Goal: Go to known website: Go to known website

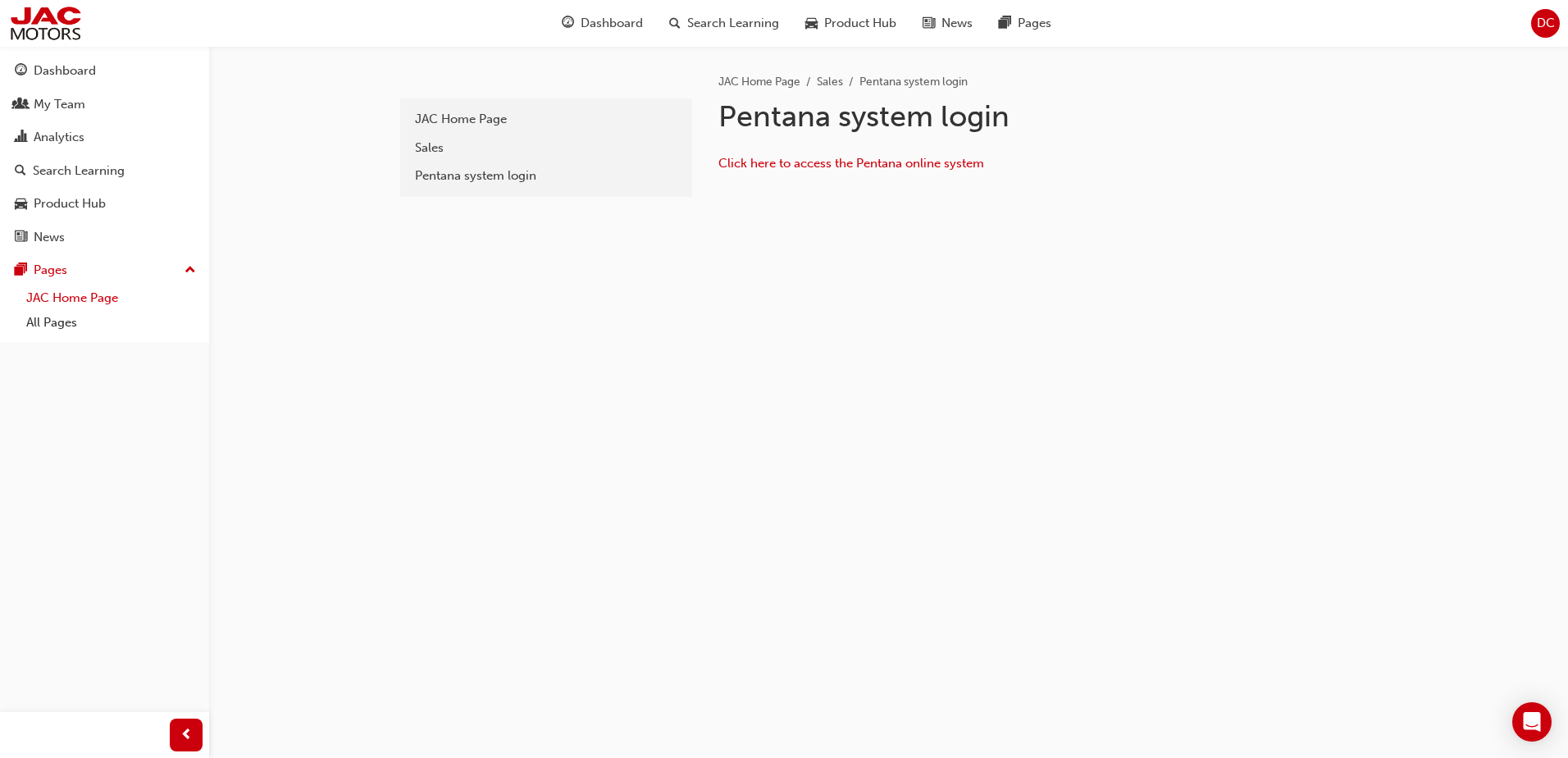
click at [89, 295] on link "JAC Home Page" at bounding box center [112, 297] width 183 height 25
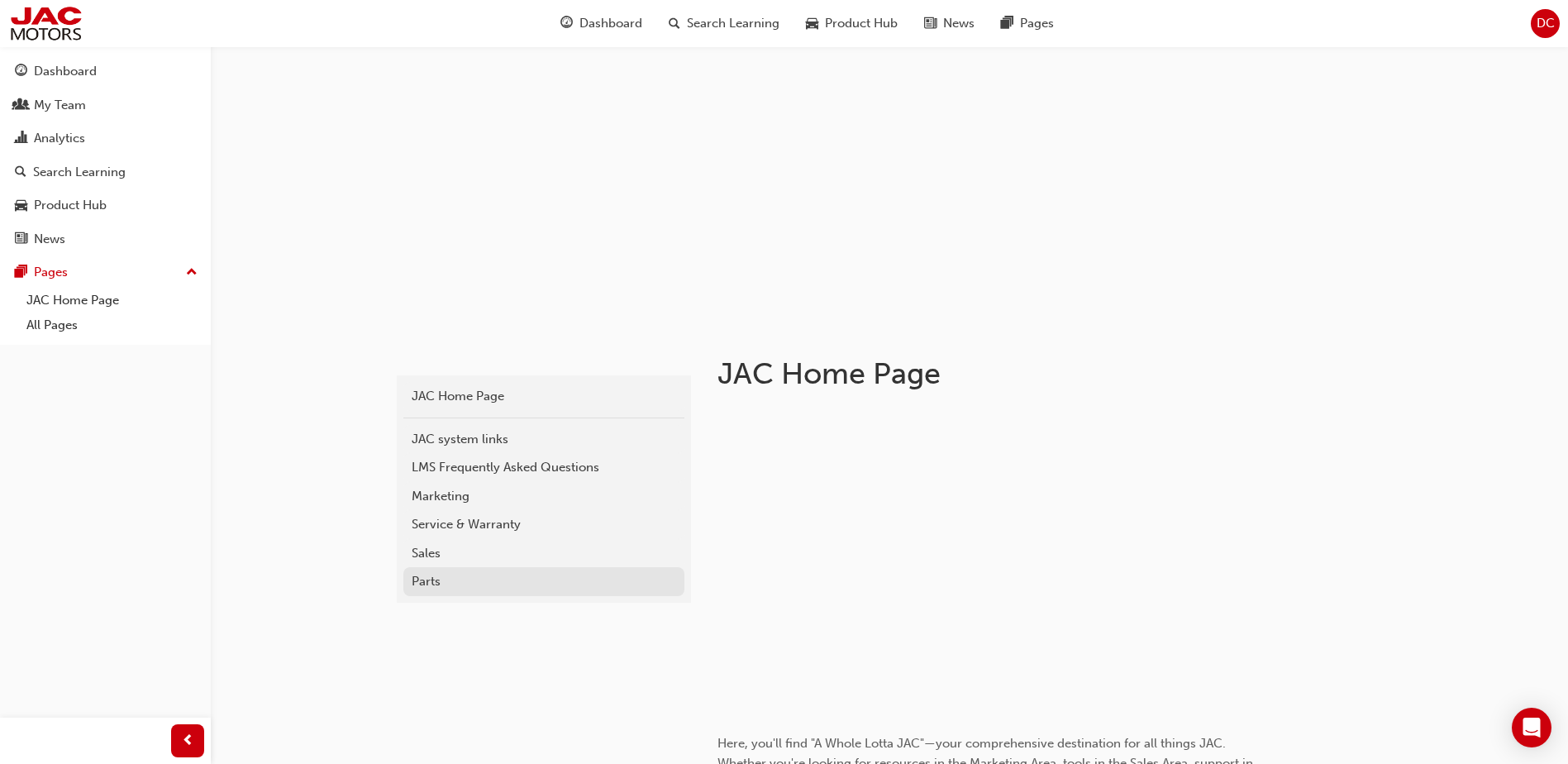
scroll to position [83, 0]
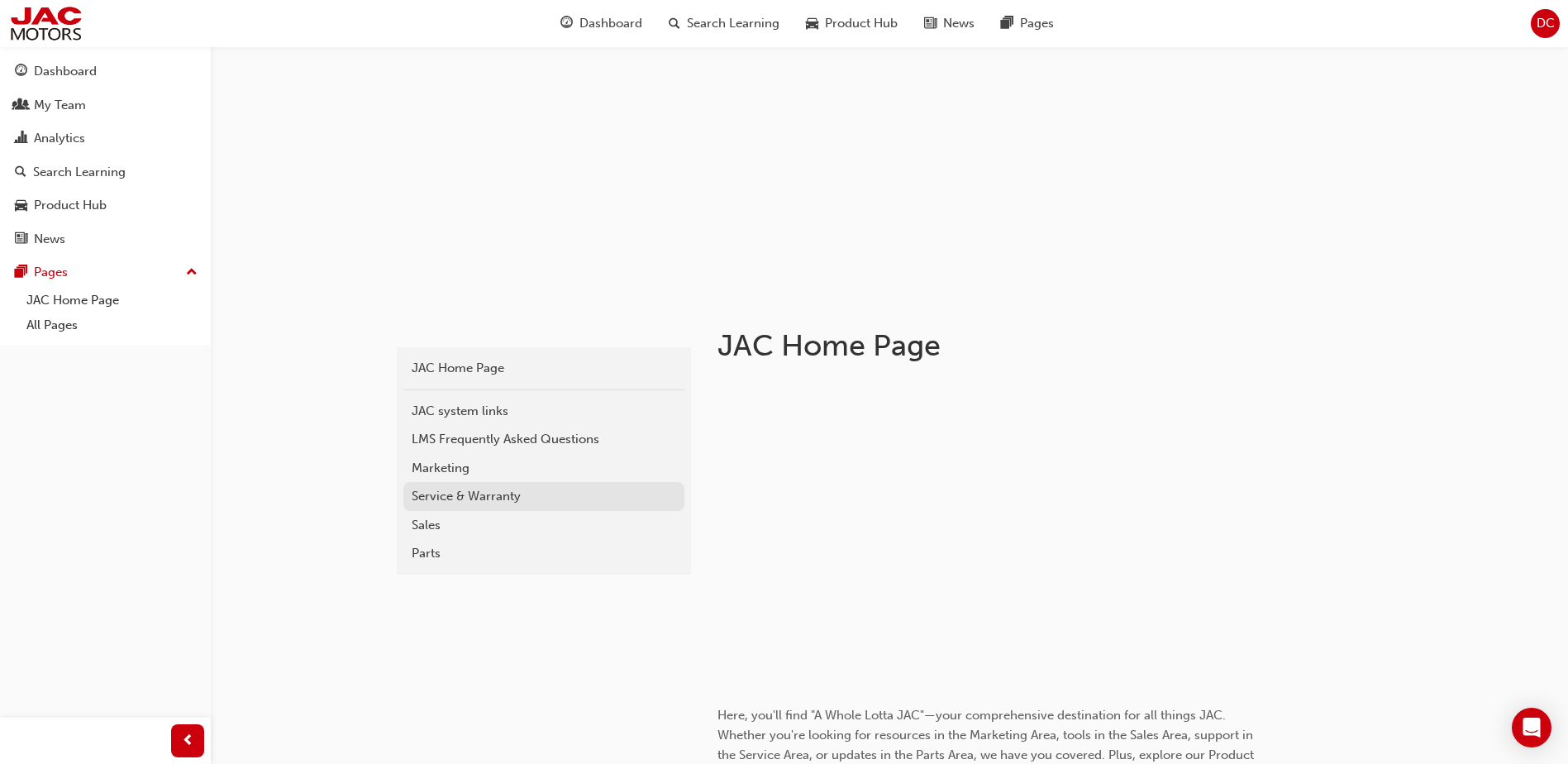
click at [487, 492] on div "Service & Warranty" at bounding box center [544, 497] width 265 height 19
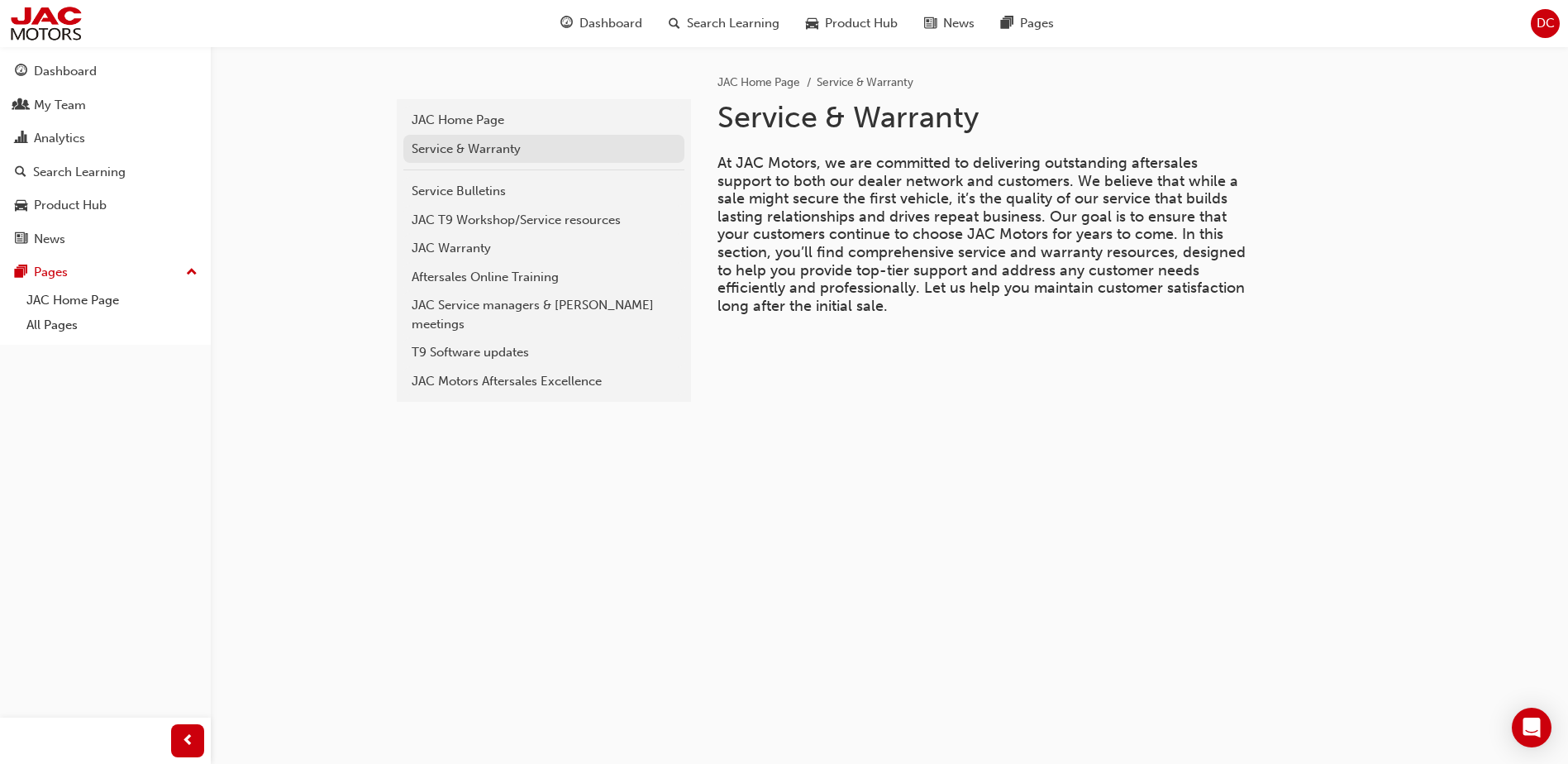
click at [529, 150] on div "Service & Warranty" at bounding box center [544, 149] width 265 height 19
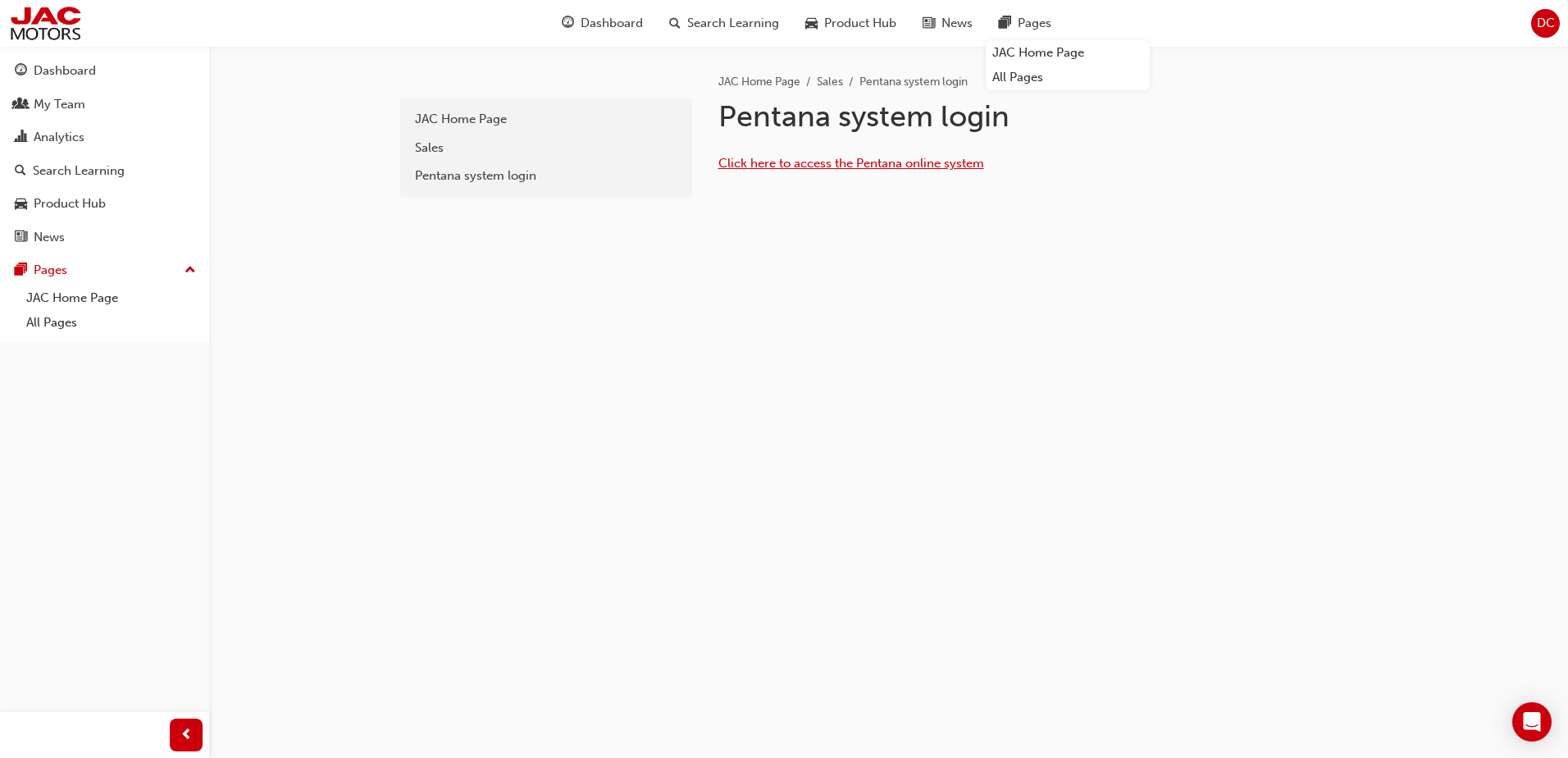
click at [870, 166] on span "Click here to access the Pentana online system" at bounding box center [851, 162] width 265 height 15
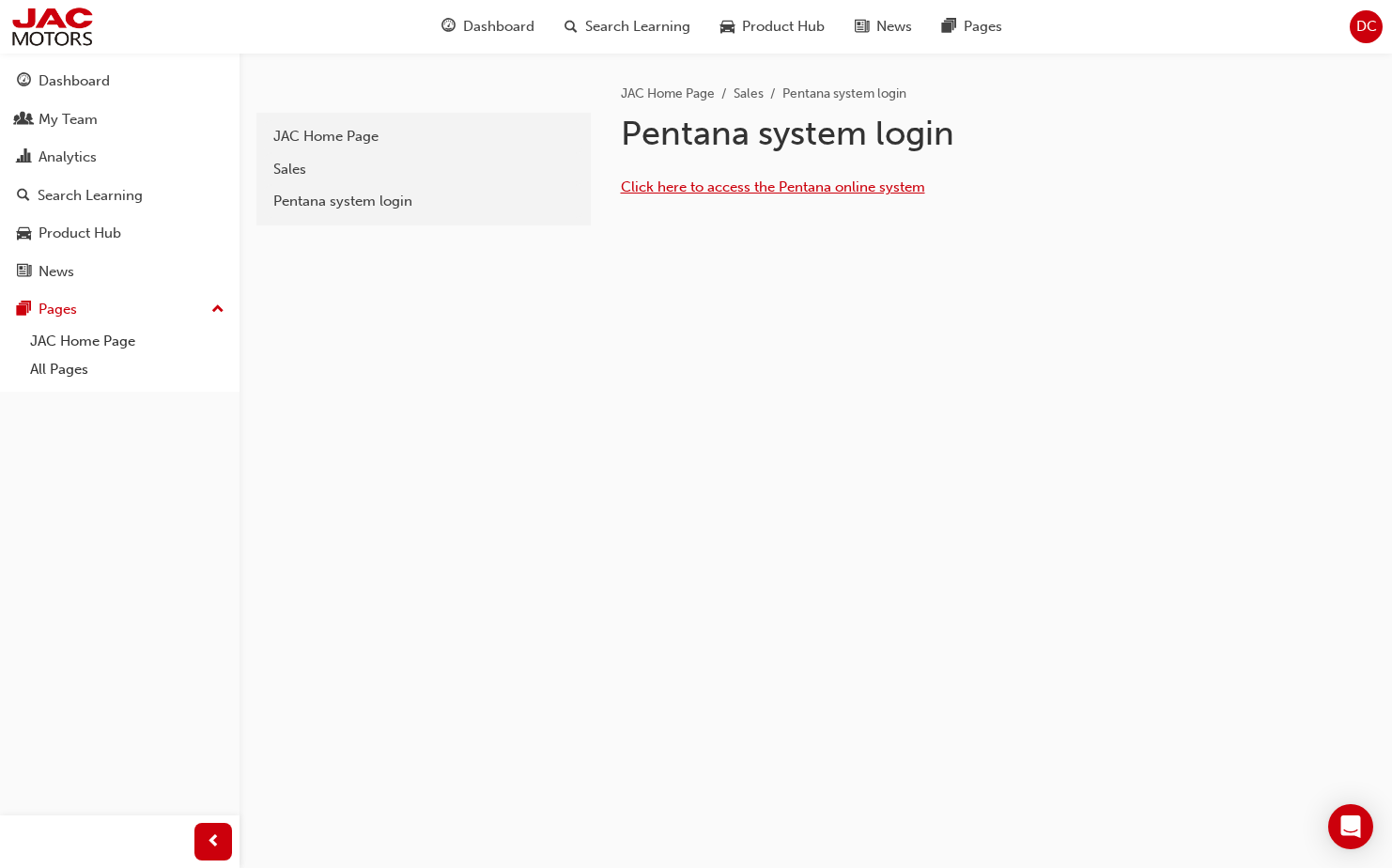
click at [792, 190] on span "Click here to access the Pentana online system" at bounding box center [772, 186] width 304 height 17
click at [810, 142] on h1 "Pentana system login" at bounding box center [929, 134] width 616 height 42
click at [757, 188] on span "Click here to access the Pentana online system" at bounding box center [772, 186] width 304 height 17
click at [94, 343] on link "JAC Home Page" at bounding box center [128, 340] width 210 height 29
click at [88, 340] on link "JAC Home Page" at bounding box center [128, 340] width 210 height 29
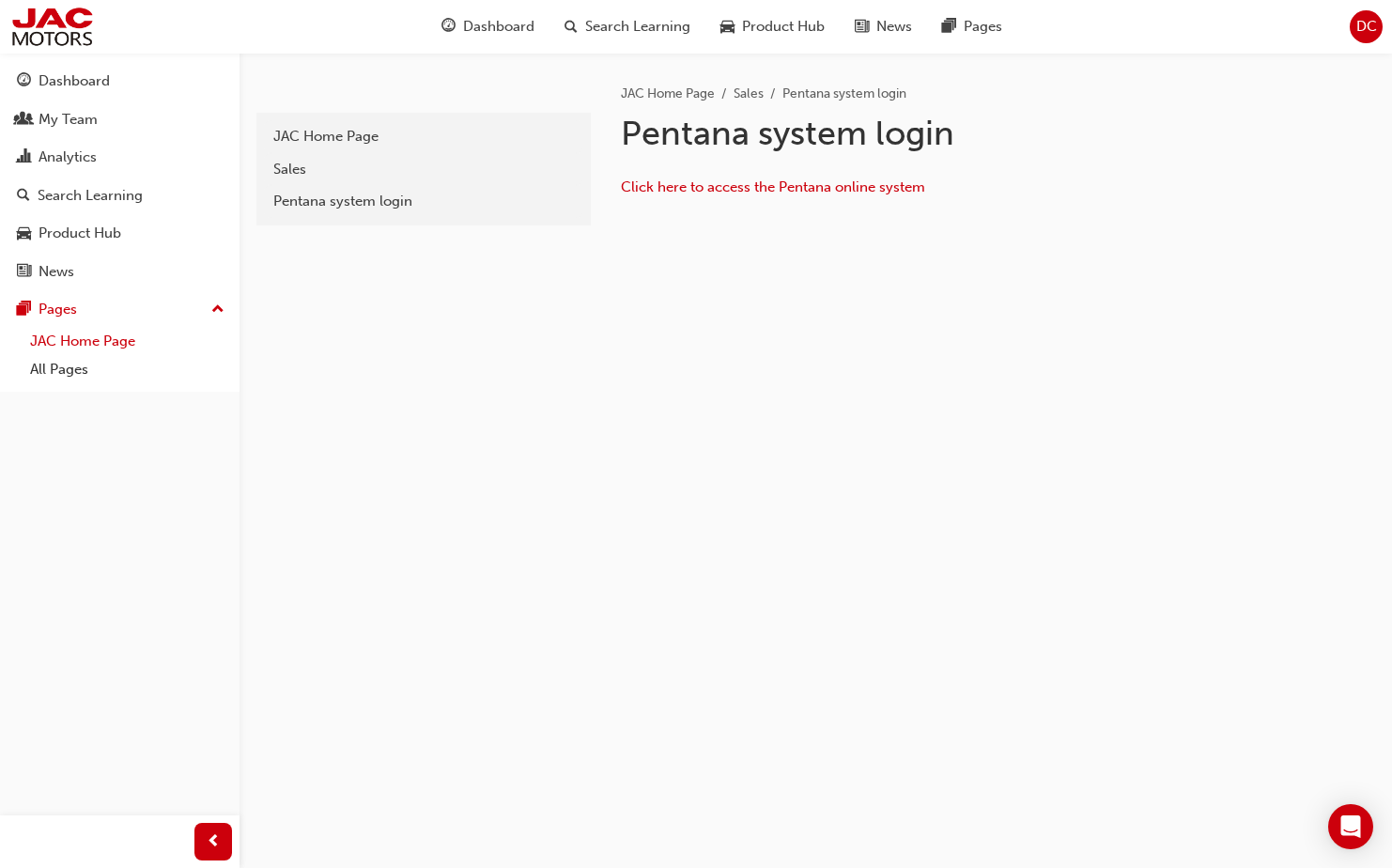
click at [141, 345] on link "JAC Home Page" at bounding box center [128, 340] width 210 height 29
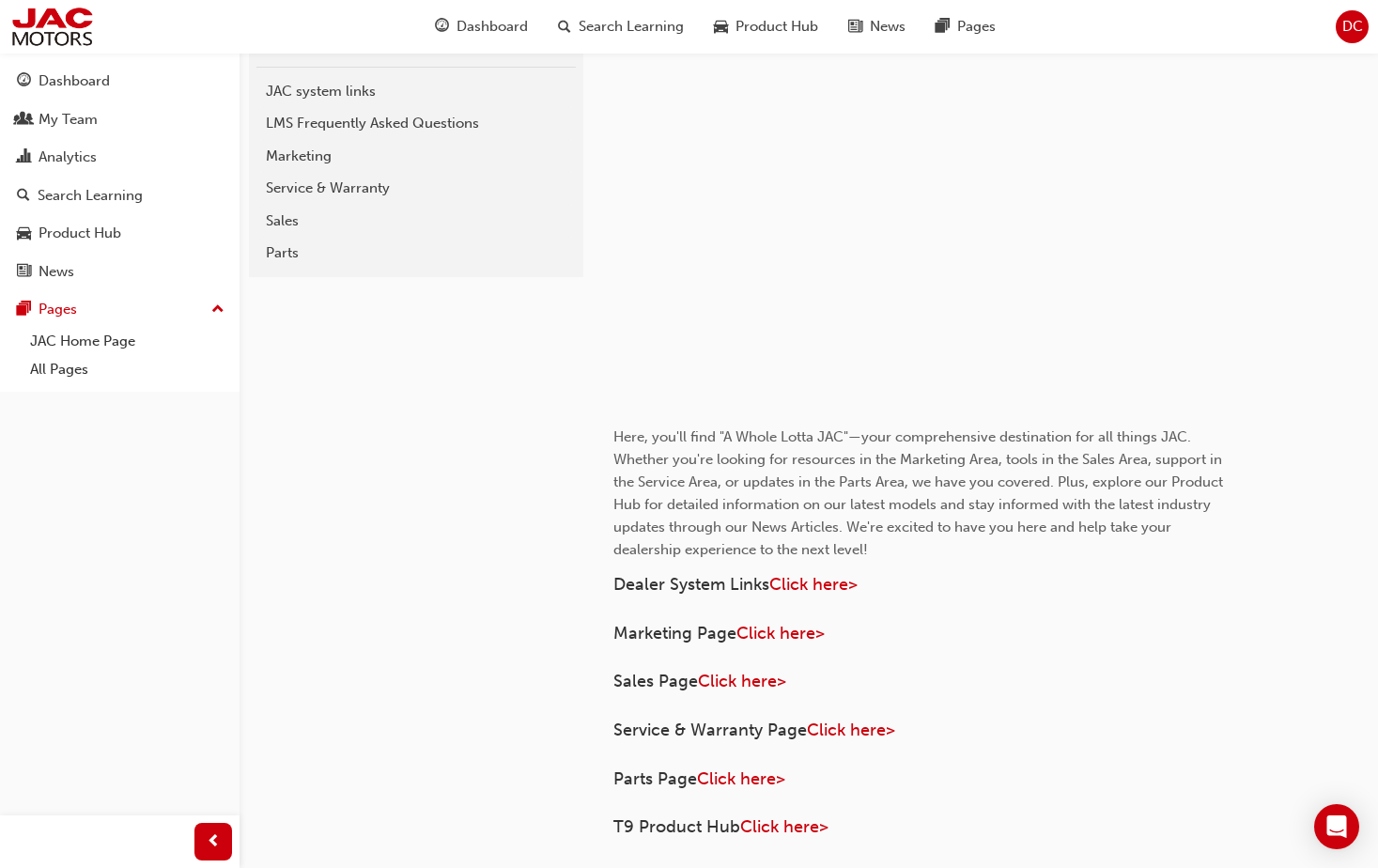
scroll to position [683, 0]
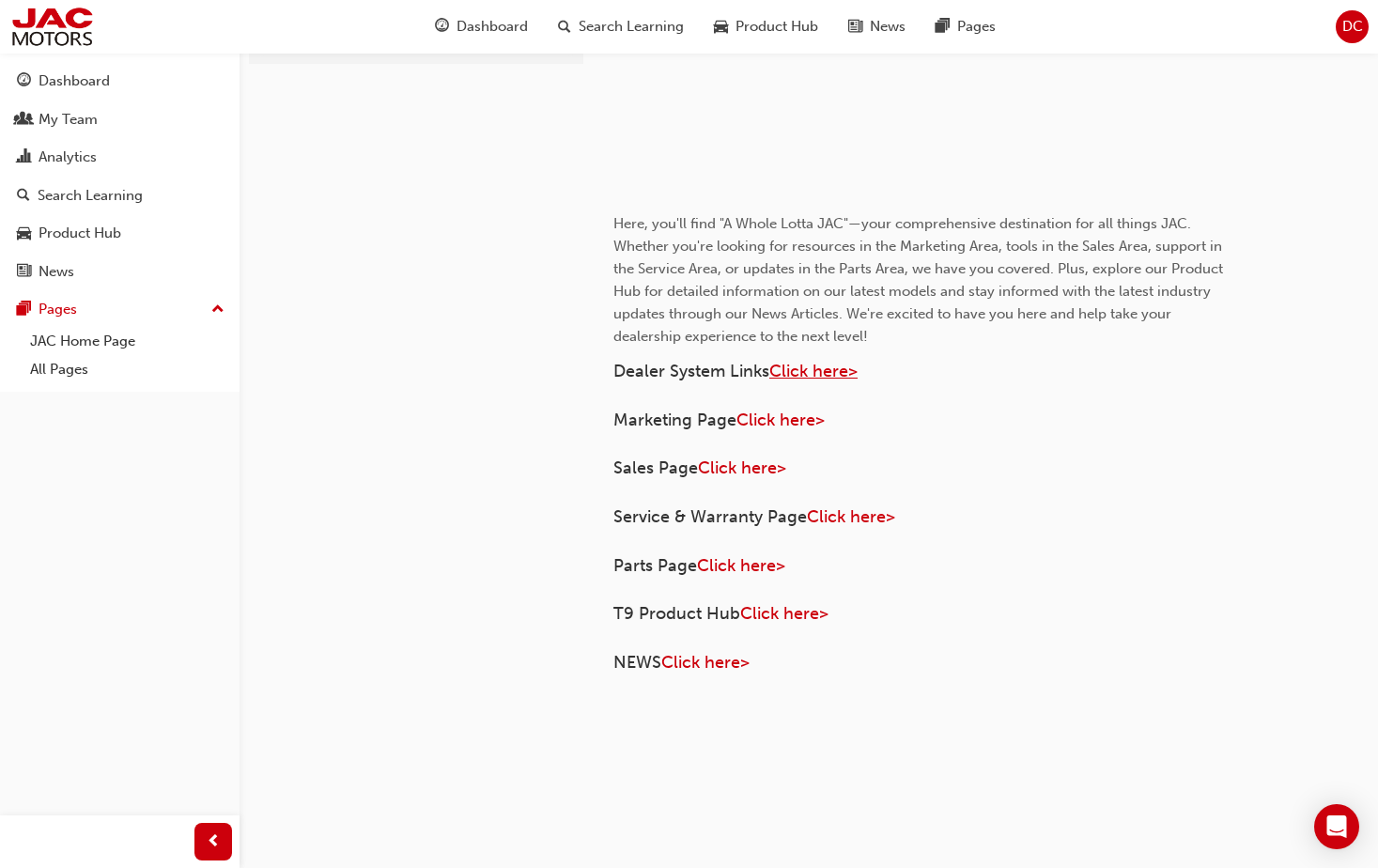
click at [790, 367] on span "Click here>" at bounding box center [813, 370] width 88 height 21
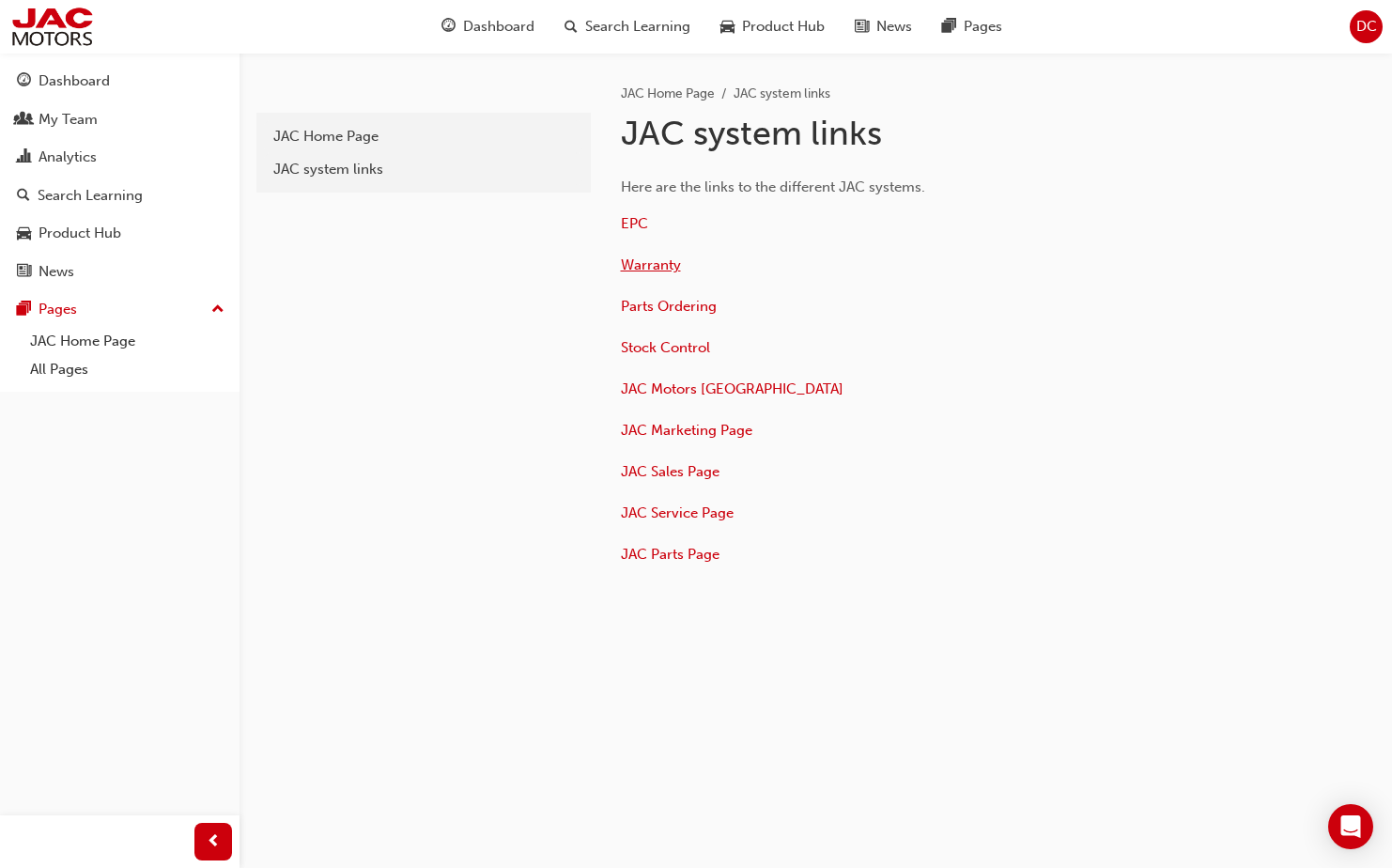
click at [654, 266] on span "Warranty" at bounding box center [650, 264] width 60 height 17
